Goal: Check status: Check status

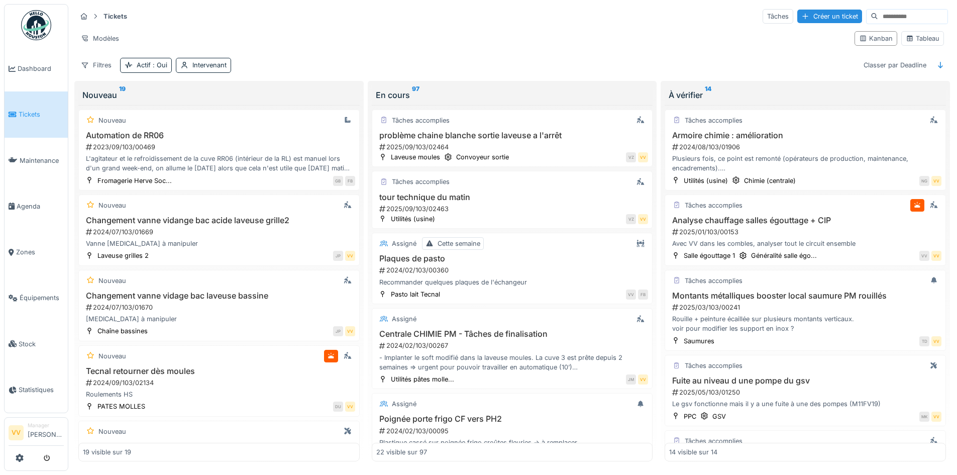
click at [31, 111] on span "Tickets" at bounding box center [41, 115] width 45 height 10
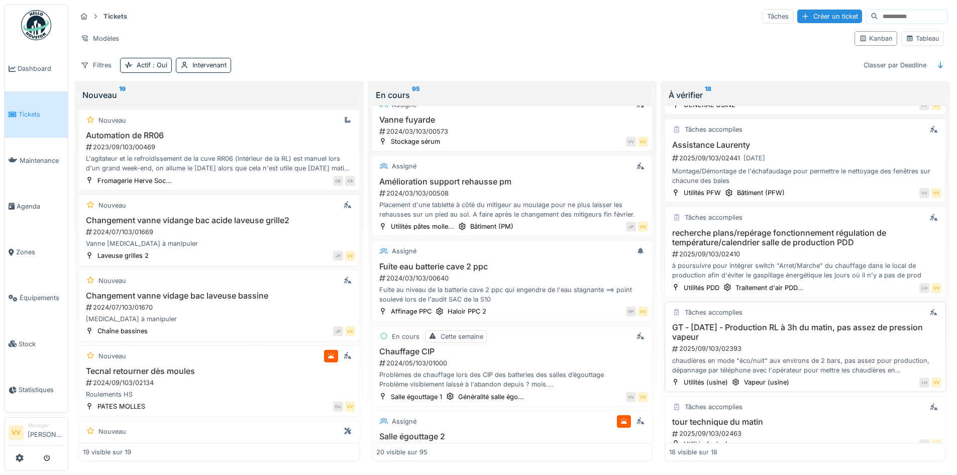
scroll to position [1068, 0]
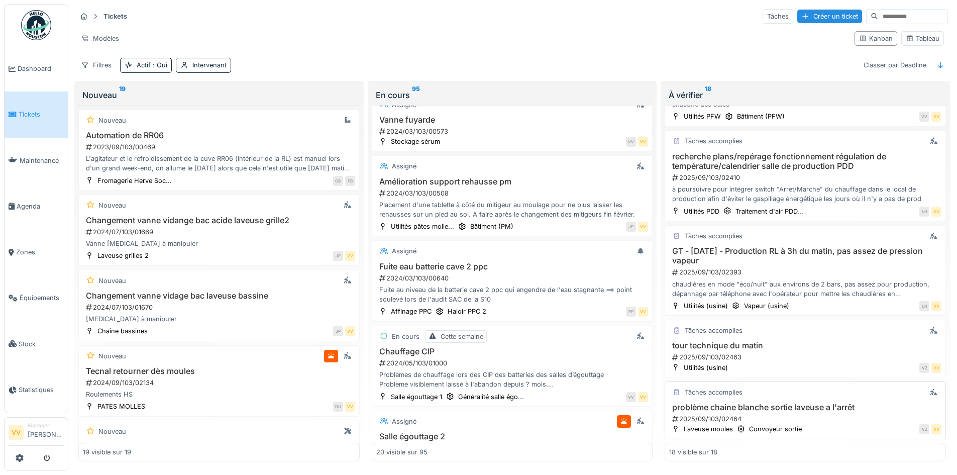
click at [761, 415] on div "2025/09/103/02464" at bounding box center [806, 419] width 270 height 10
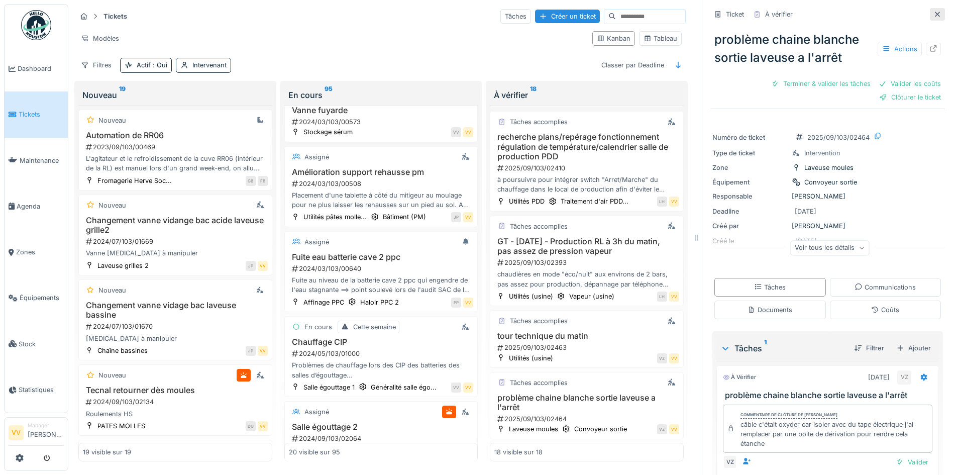
click at [934, 18] on div at bounding box center [938, 15] width 8 height 10
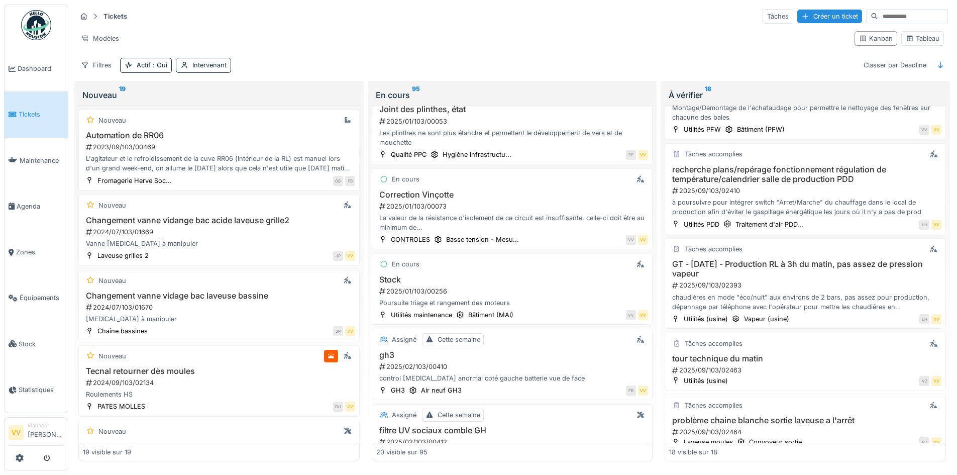
scroll to position [1068, 0]
